Goal: Information Seeking & Learning: Learn about a topic

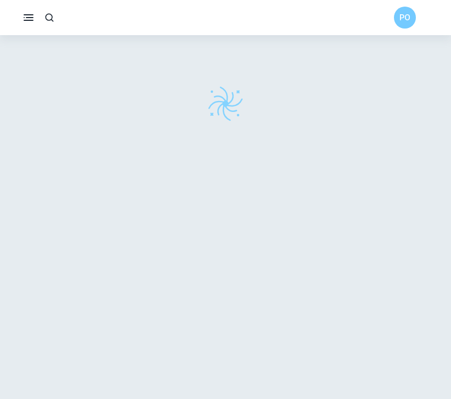
checkbox input "true"
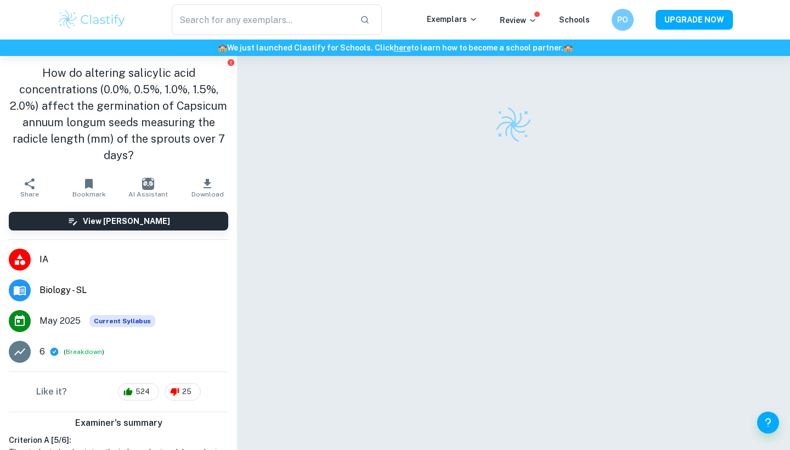
checkbox input "true"
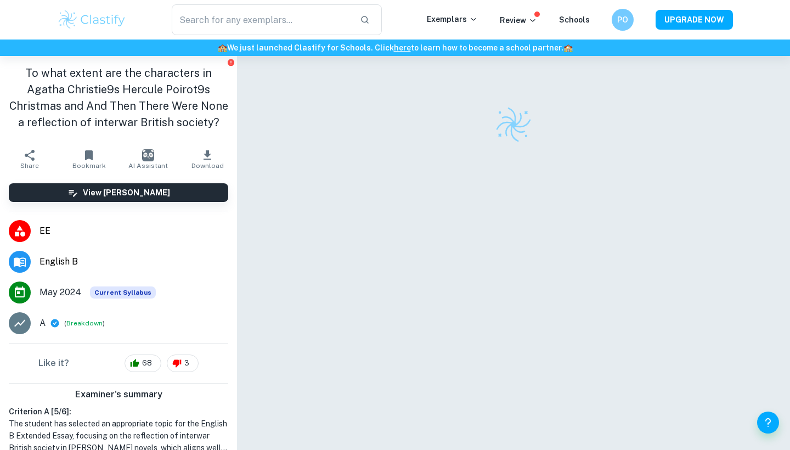
checkbox input "true"
